Goal: Task Accomplishment & Management: Use online tool/utility

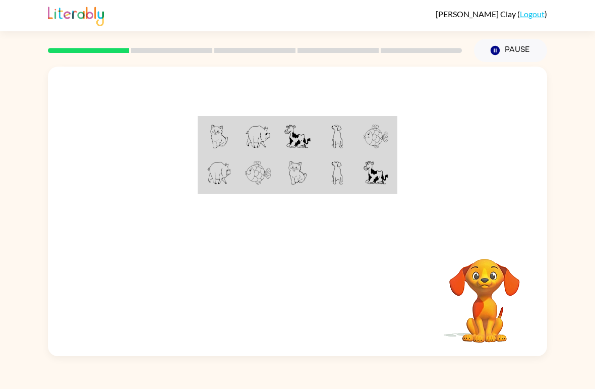
click at [250, 331] on div "Your browser must support playing .mp4 files to use Literably. Please try using…" at bounding box center [297, 212] width 499 height 290
click at [493, 50] on icon "button" at bounding box center [495, 50] width 9 height 9
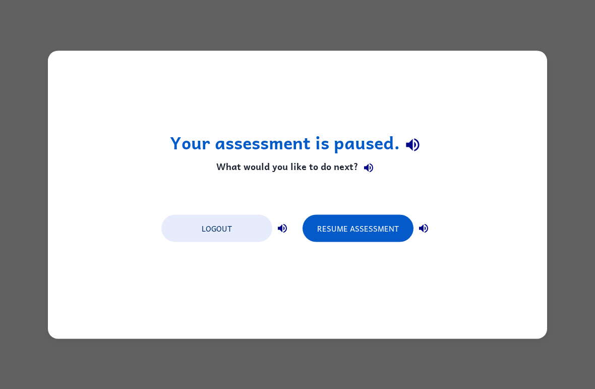
click at [104, 268] on div "Your assessment is paused. What would you like to do next? Logout Resume Assess…" at bounding box center [297, 194] width 499 height 288
click at [365, 224] on button "Resume Assessment" at bounding box center [358, 227] width 111 height 27
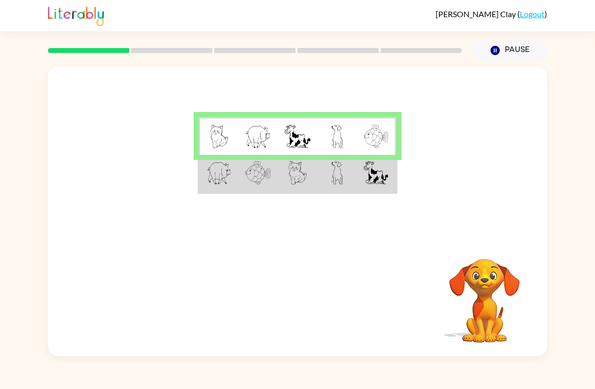
click at [317, 140] on td at bounding box center [297, 136] width 39 height 38
click at [385, 183] on img at bounding box center [376, 173] width 25 height 24
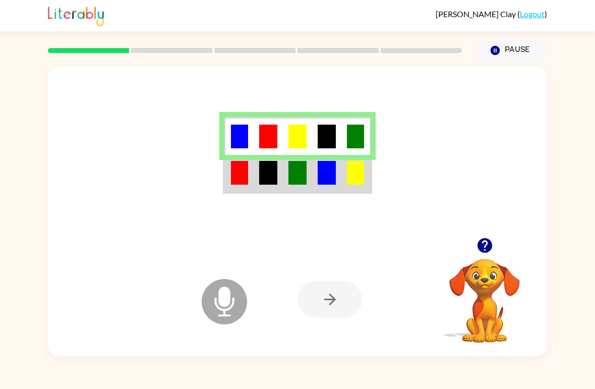
click at [347, 301] on div at bounding box center [330, 299] width 65 height 37
click at [347, 176] on img at bounding box center [355, 173] width 17 height 24
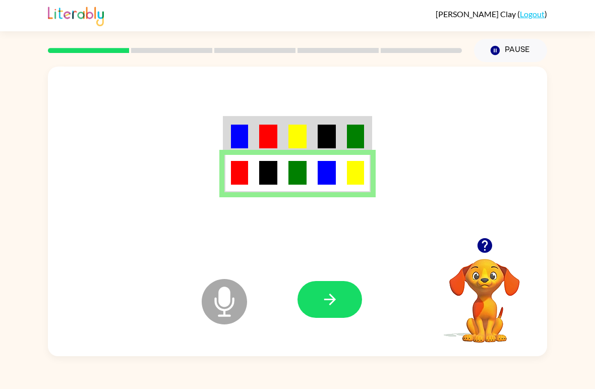
click at [358, 305] on button "button" at bounding box center [330, 299] width 65 height 37
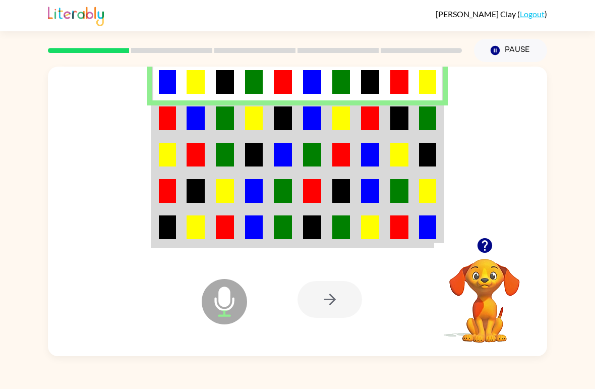
click at [328, 108] on td at bounding box center [341, 118] width 29 height 36
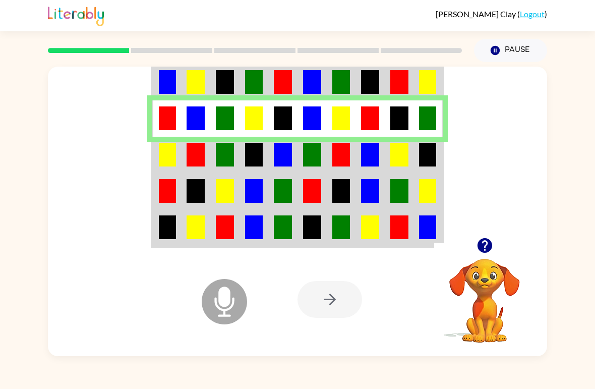
click at [418, 124] on td at bounding box center [428, 118] width 29 height 36
click at [429, 119] on img at bounding box center [427, 118] width 17 height 24
click at [327, 304] on div at bounding box center [330, 299] width 65 height 37
click at [233, 323] on icon "Microphone The Microphone is here when it is your turn to talk" at bounding box center [274, 314] width 151 height 76
click at [232, 321] on icon at bounding box center [224, 301] width 45 height 45
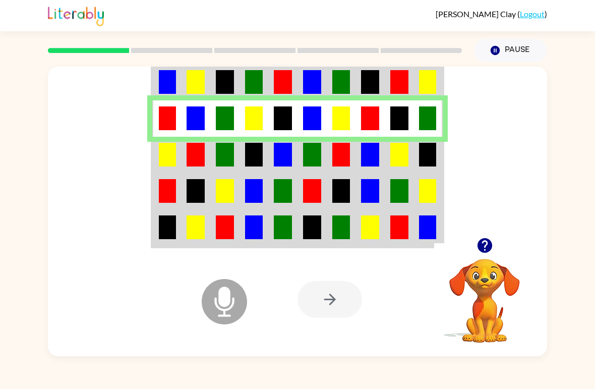
click at [231, 313] on icon at bounding box center [224, 301] width 45 height 45
click at [339, 291] on div at bounding box center [330, 299] width 65 height 37
click at [352, 282] on div at bounding box center [330, 299] width 65 height 37
click at [328, 149] on td at bounding box center [341, 155] width 29 height 36
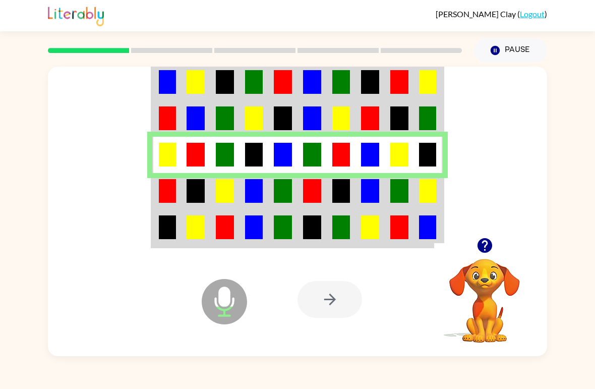
click at [296, 205] on td at bounding box center [282, 191] width 29 height 36
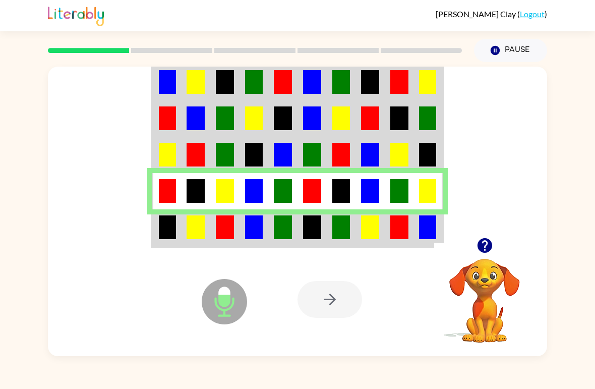
click at [330, 224] on td at bounding box center [341, 228] width 29 height 38
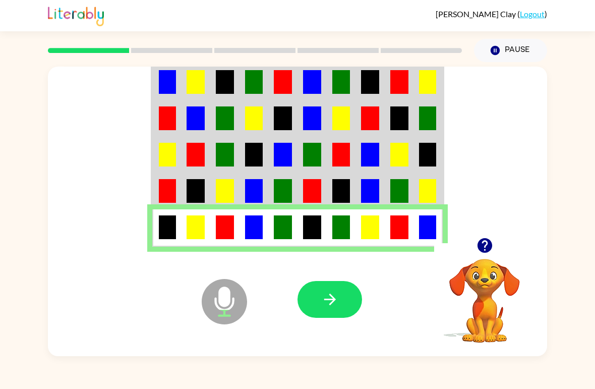
click at [326, 302] on icon "button" at bounding box center [330, 300] width 18 height 18
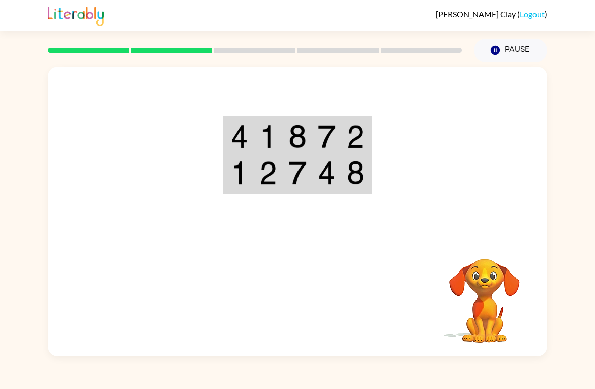
click at [305, 142] on img at bounding box center [298, 137] width 18 height 24
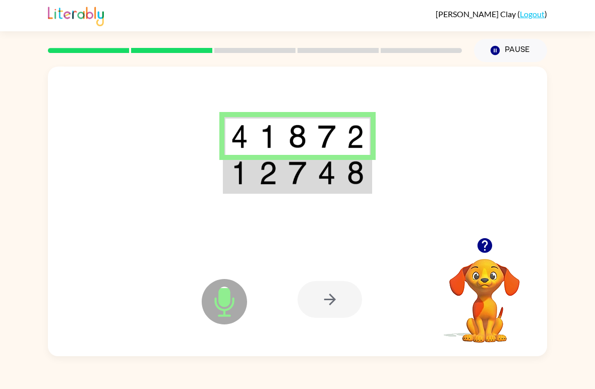
click at [341, 183] on td at bounding box center [326, 174] width 29 height 38
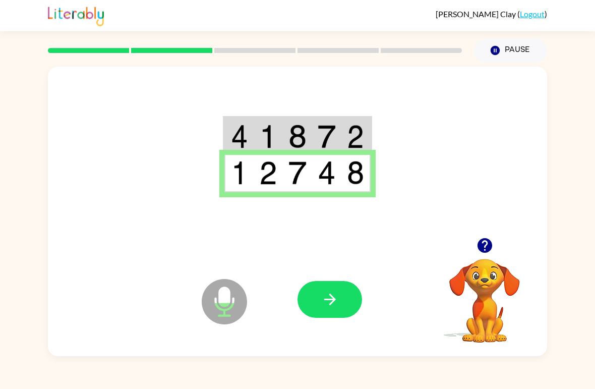
click at [320, 294] on button "button" at bounding box center [330, 299] width 65 height 37
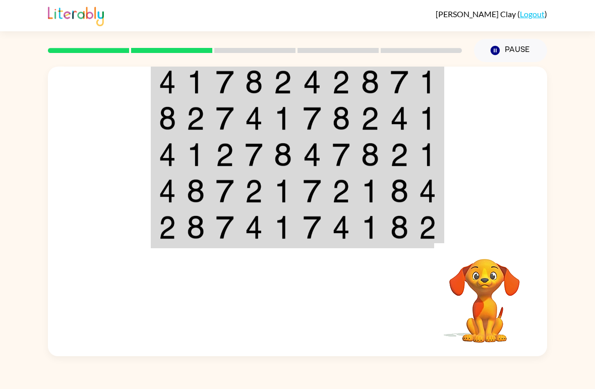
click at [326, 80] on td at bounding box center [312, 82] width 29 height 38
click at [325, 80] on td at bounding box center [312, 82] width 29 height 38
click at [313, 84] on img at bounding box center [312, 82] width 18 height 24
click at [399, 83] on img at bounding box center [399, 82] width 18 height 24
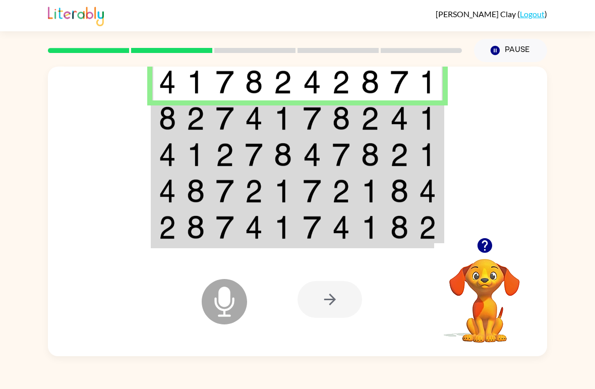
click at [302, 108] on td at bounding box center [312, 118] width 29 height 36
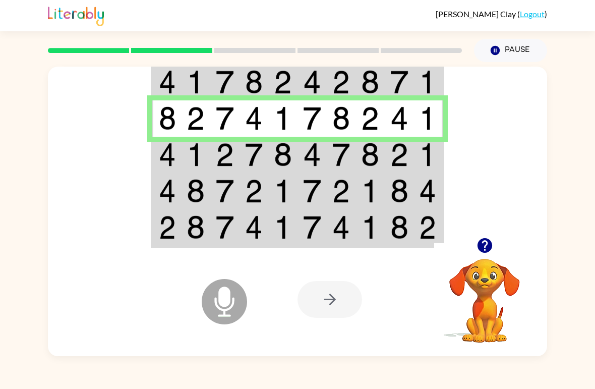
click at [306, 152] on img at bounding box center [312, 155] width 18 height 24
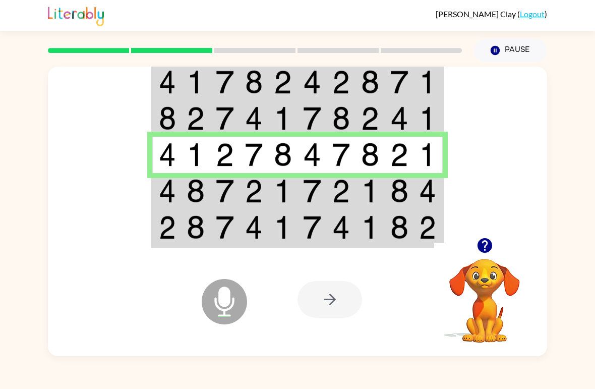
click at [285, 194] on img at bounding box center [283, 191] width 18 height 24
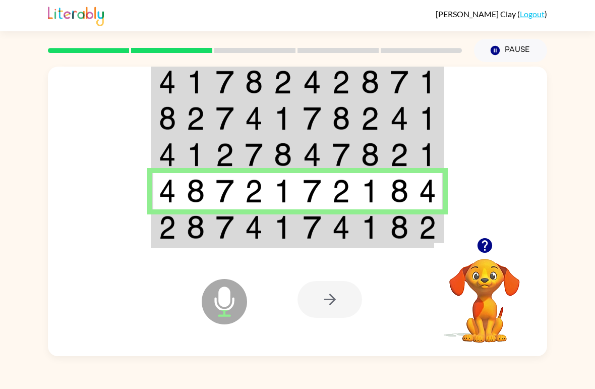
click at [285, 233] on img at bounding box center [283, 227] width 18 height 24
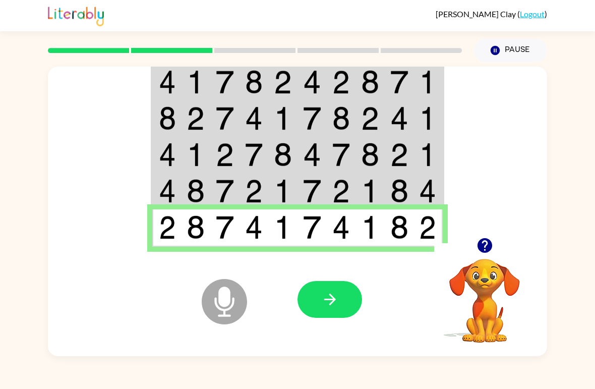
click at [333, 301] on icon "button" at bounding box center [330, 300] width 12 height 12
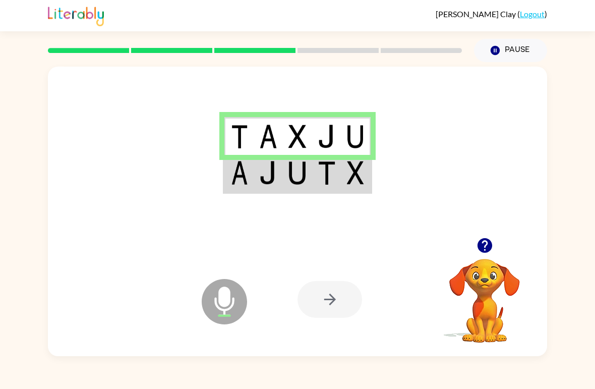
click at [356, 179] on img at bounding box center [355, 173] width 17 height 24
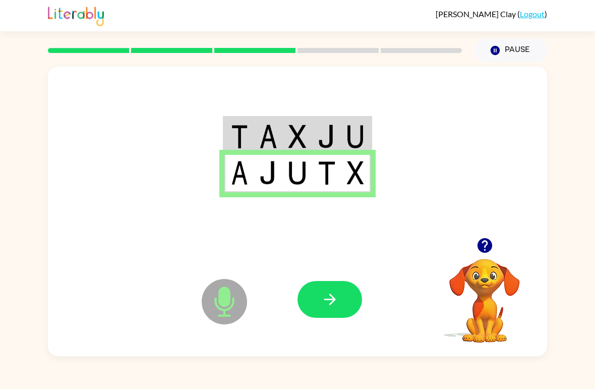
click at [339, 296] on button "button" at bounding box center [330, 299] width 65 height 37
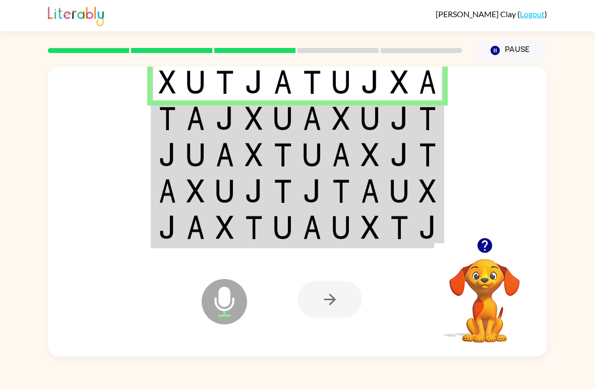
click at [336, 85] on img at bounding box center [341, 82] width 18 height 24
click at [267, 111] on td at bounding box center [254, 118] width 29 height 36
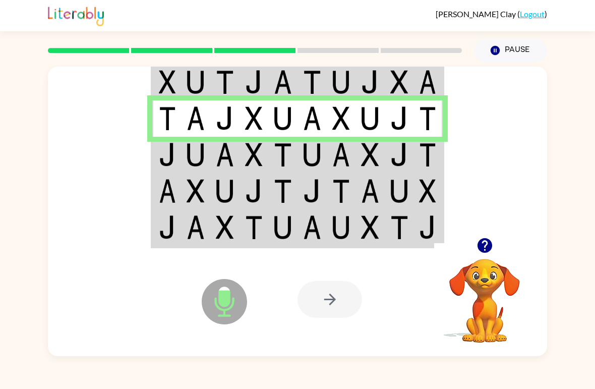
click at [285, 165] on img at bounding box center [283, 155] width 18 height 24
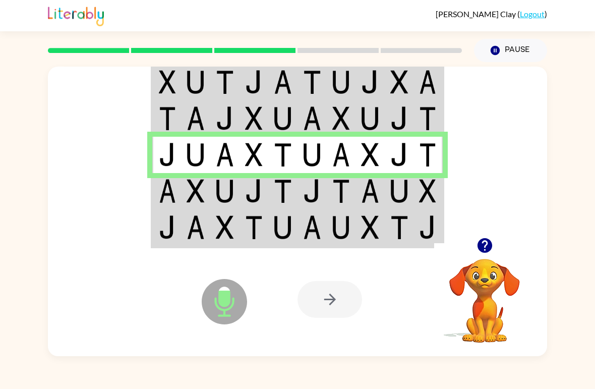
click at [412, 193] on td at bounding box center [399, 191] width 29 height 36
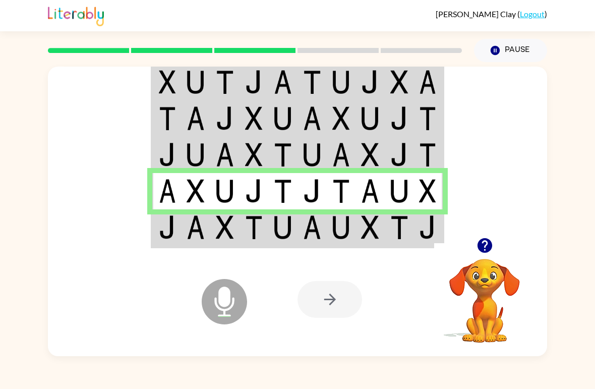
click at [360, 233] on td at bounding box center [370, 228] width 29 height 38
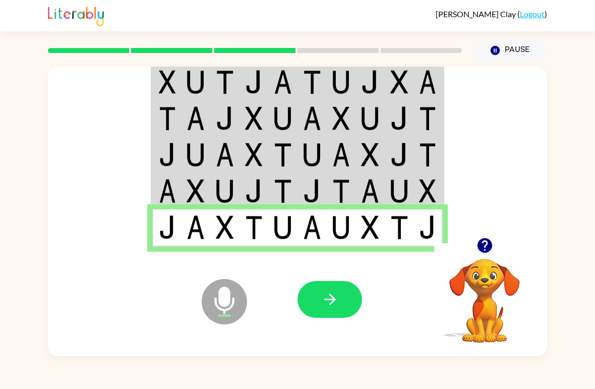
click at [333, 306] on icon "button" at bounding box center [330, 300] width 18 height 18
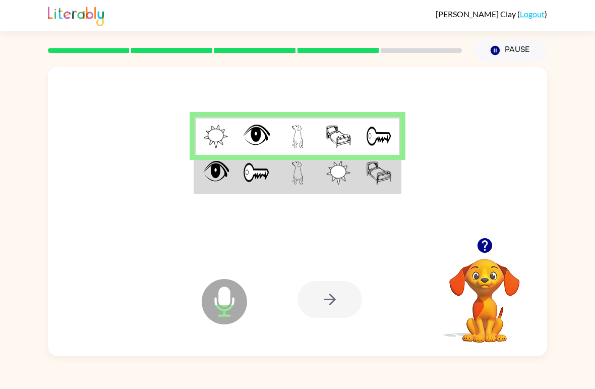
click at [300, 179] on img at bounding box center [298, 173] width 12 height 24
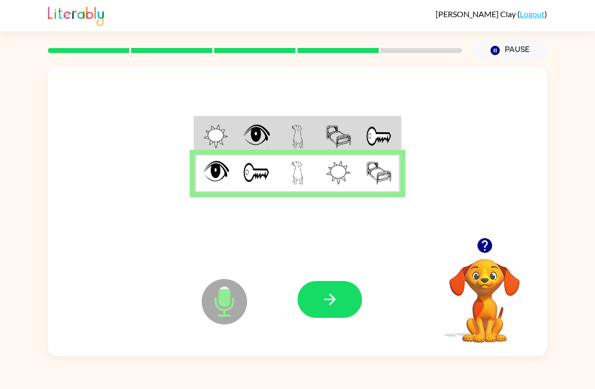
click at [346, 298] on button "button" at bounding box center [330, 299] width 65 height 37
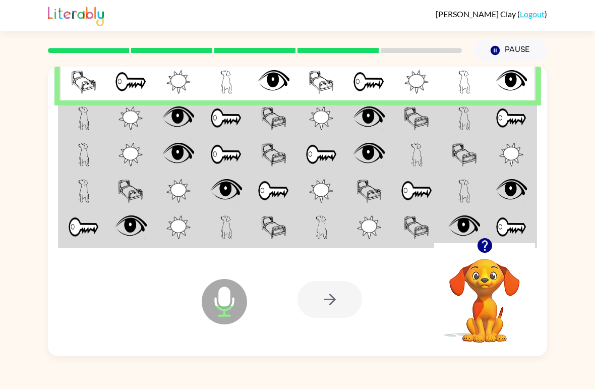
click at [499, 118] on img at bounding box center [511, 118] width 31 height 24
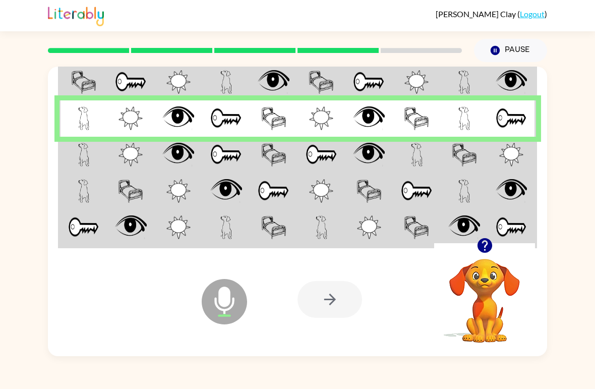
click at [220, 152] on img at bounding box center [226, 155] width 32 height 24
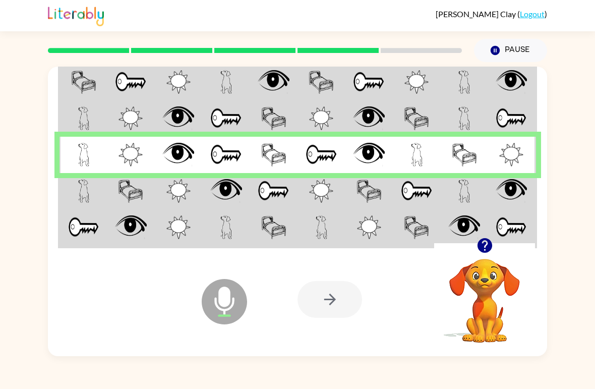
click at [212, 199] on img at bounding box center [226, 191] width 32 height 24
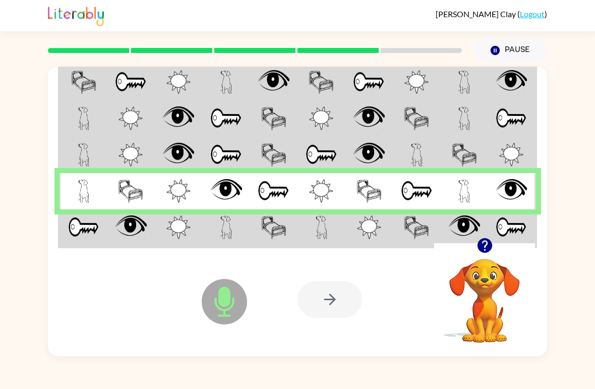
click at [506, 220] on img at bounding box center [511, 227] width 31 height 24
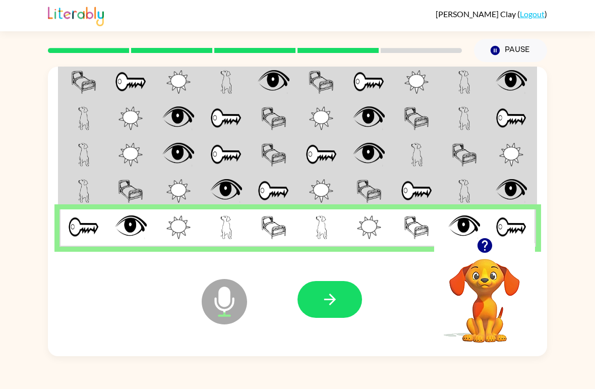
click at [336, 300] on icon "button" at bounding box center [330, 300] width 18 height 18
